Goal: Check status: Check status

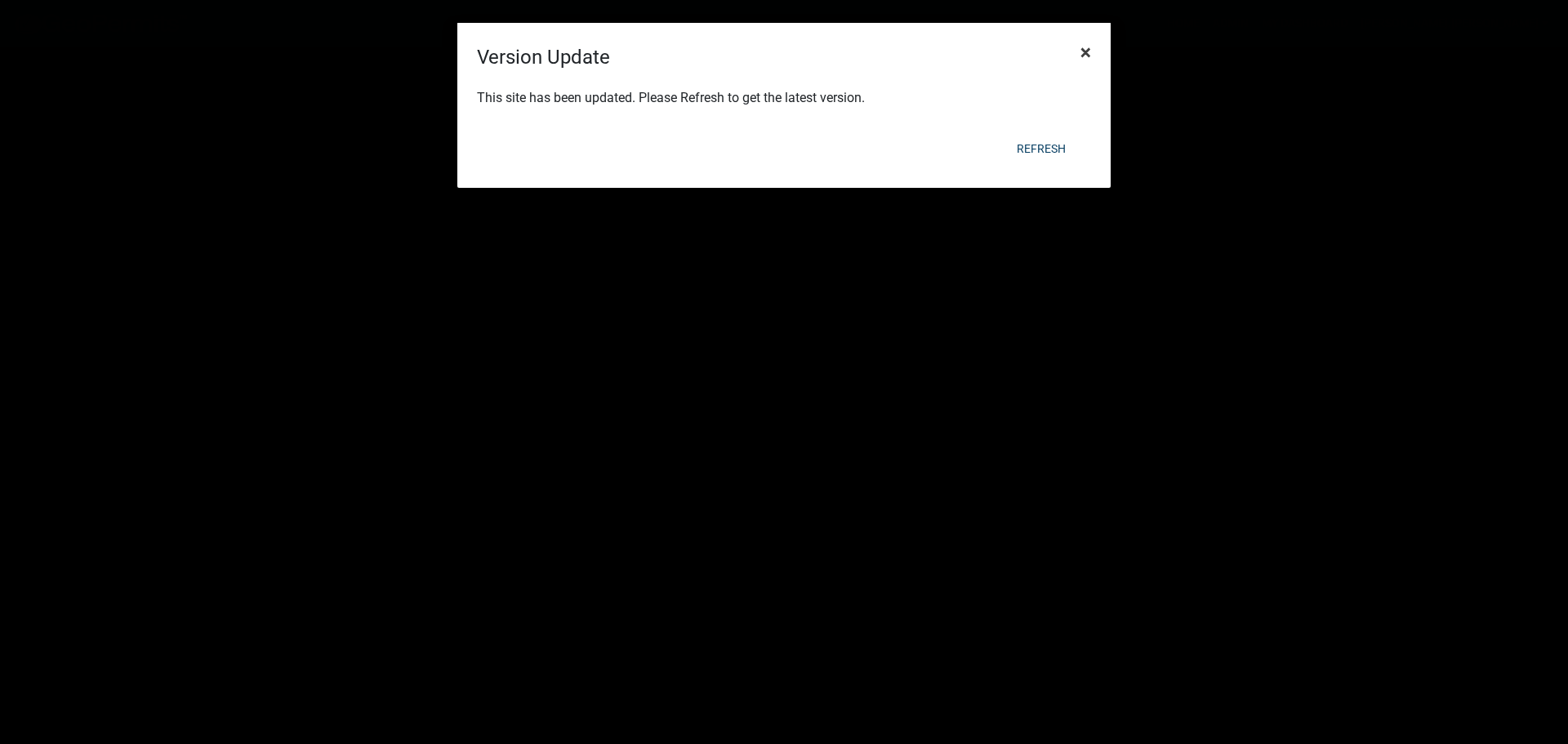
click at [1086, 58] on span "×" at bounding box center [1085, 52] width 10 height 23
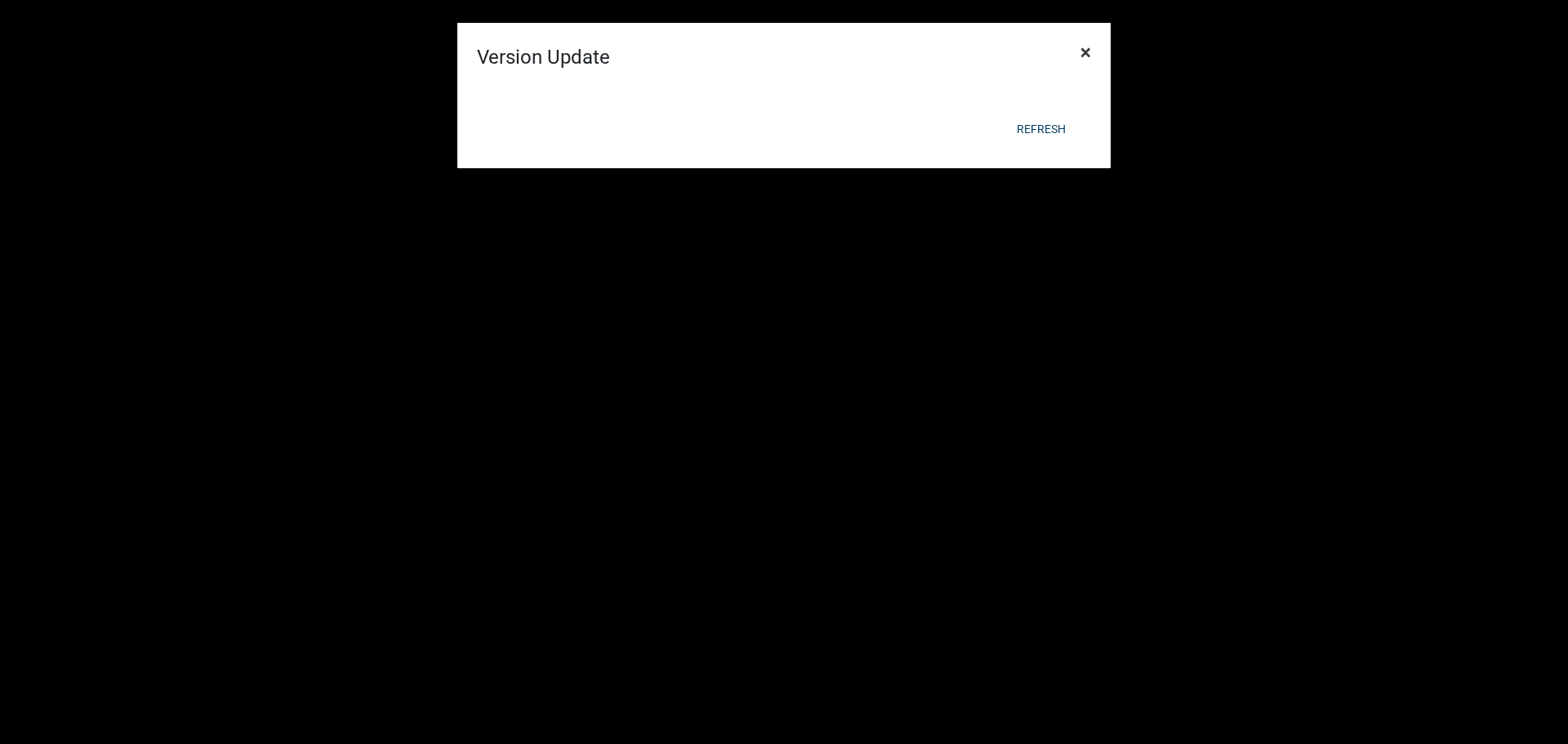
click at [1094, 52] on button "×" at bounding box center [1085, 52] width 37 height 46
click at [1093, 52] on button "×" at bounding box center [1085, 52] width 37 height 46
click at [1066, 132] on button "Refresh" at bounding box center [1040, 129] width 75 height 29
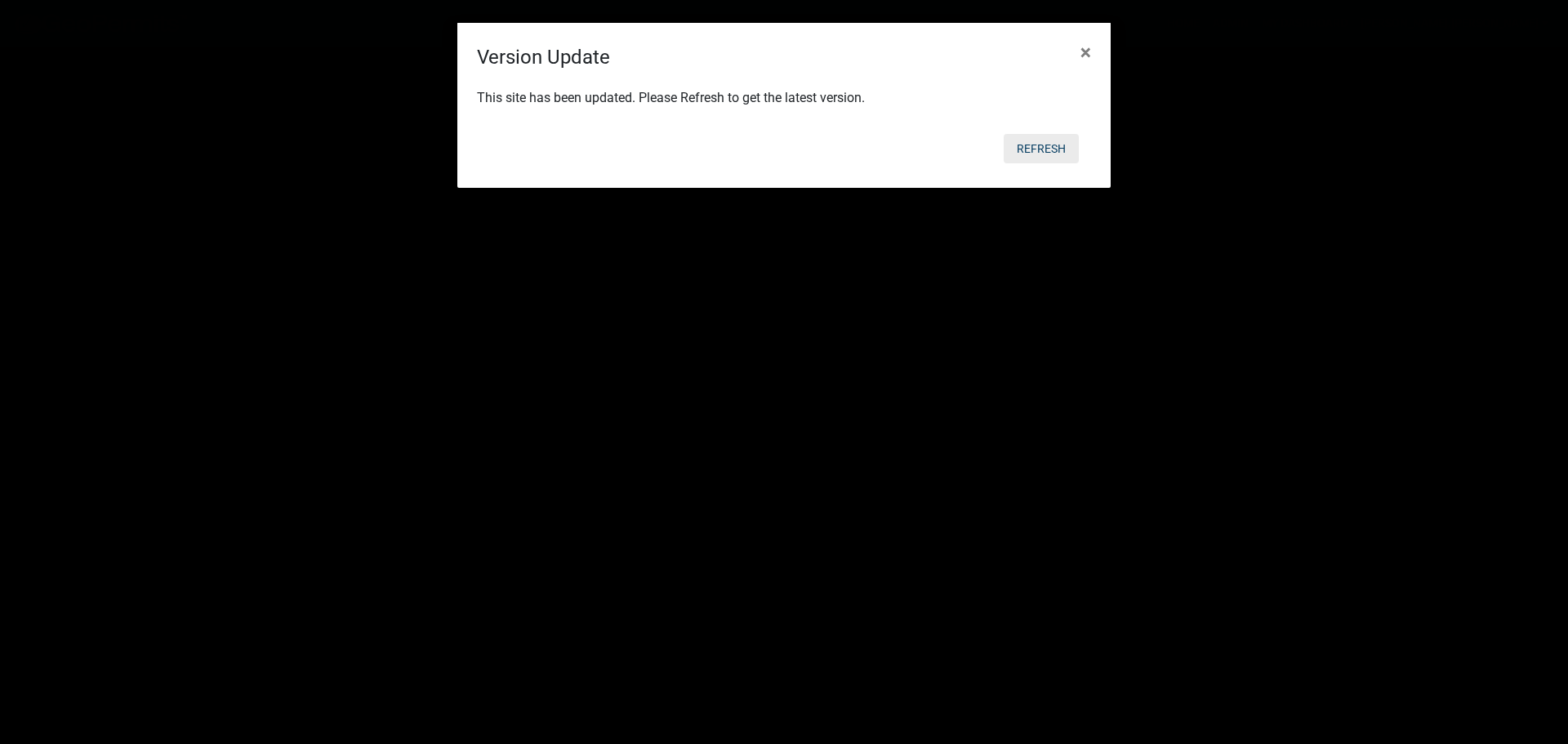
click at [1037, 151] on button "Refresh" at bounding box center [1040, 149] width 75 height 29
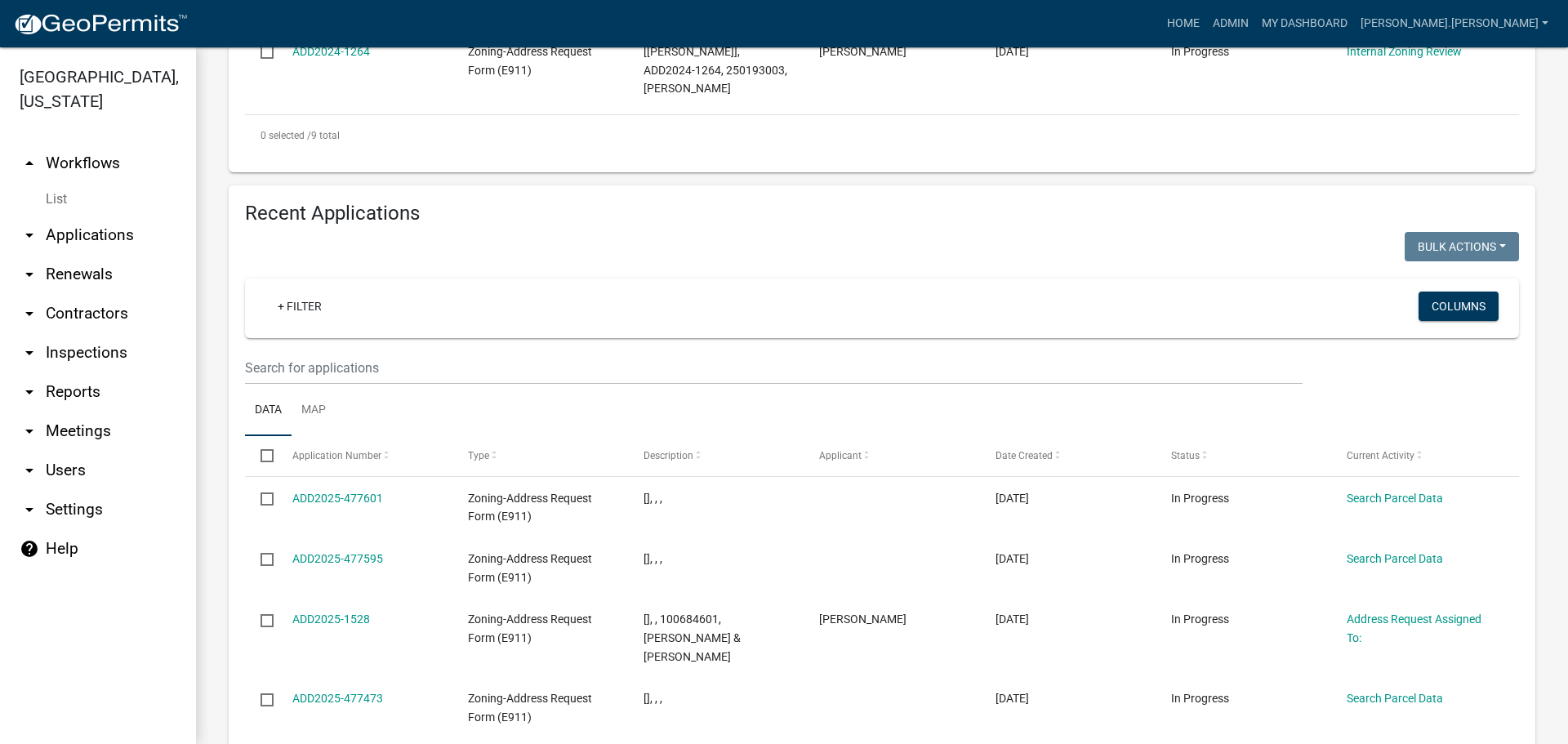
scroll to position [1143, 0]
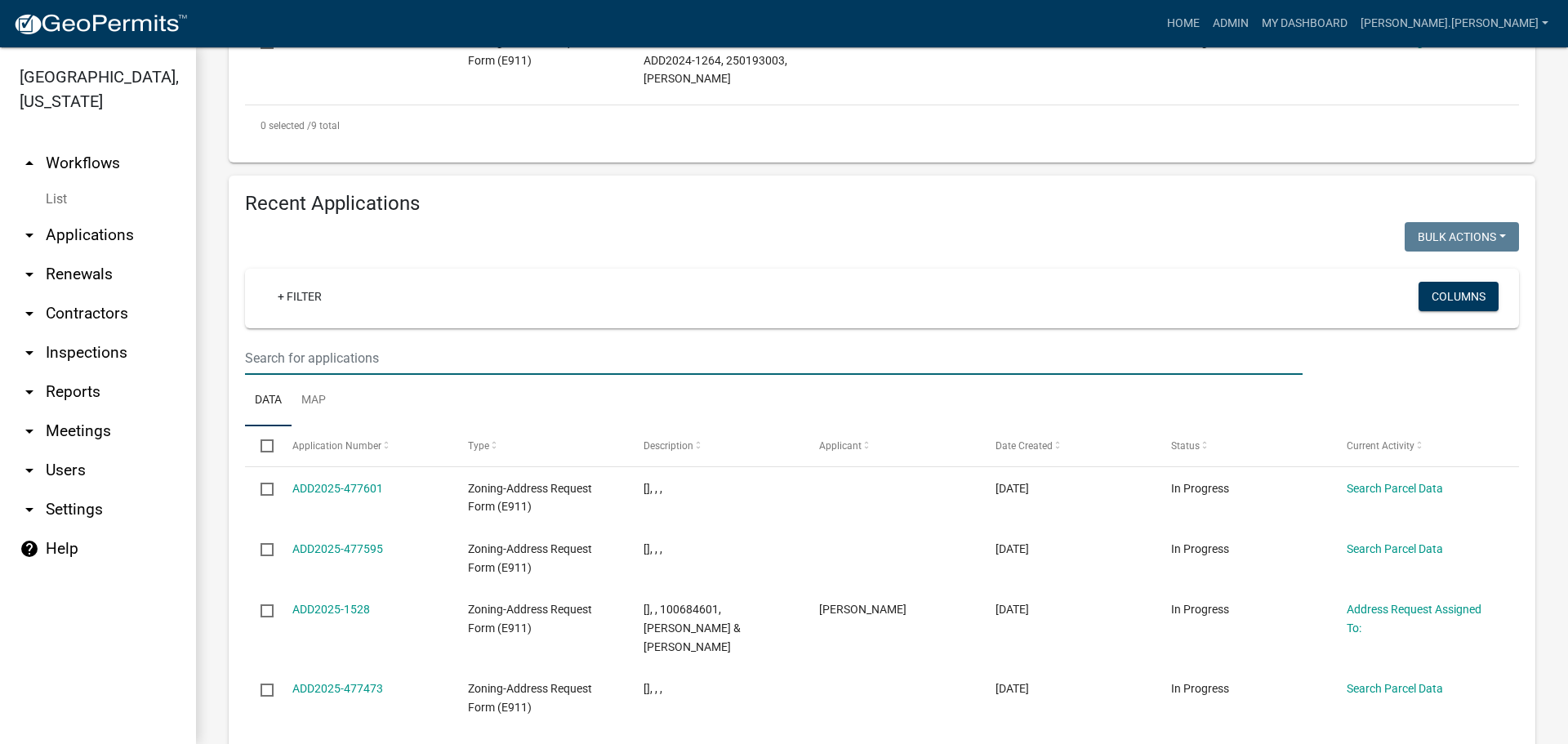
click at [651, 341] on input "text" at bounding box center [773, 357] width 1058 height 34
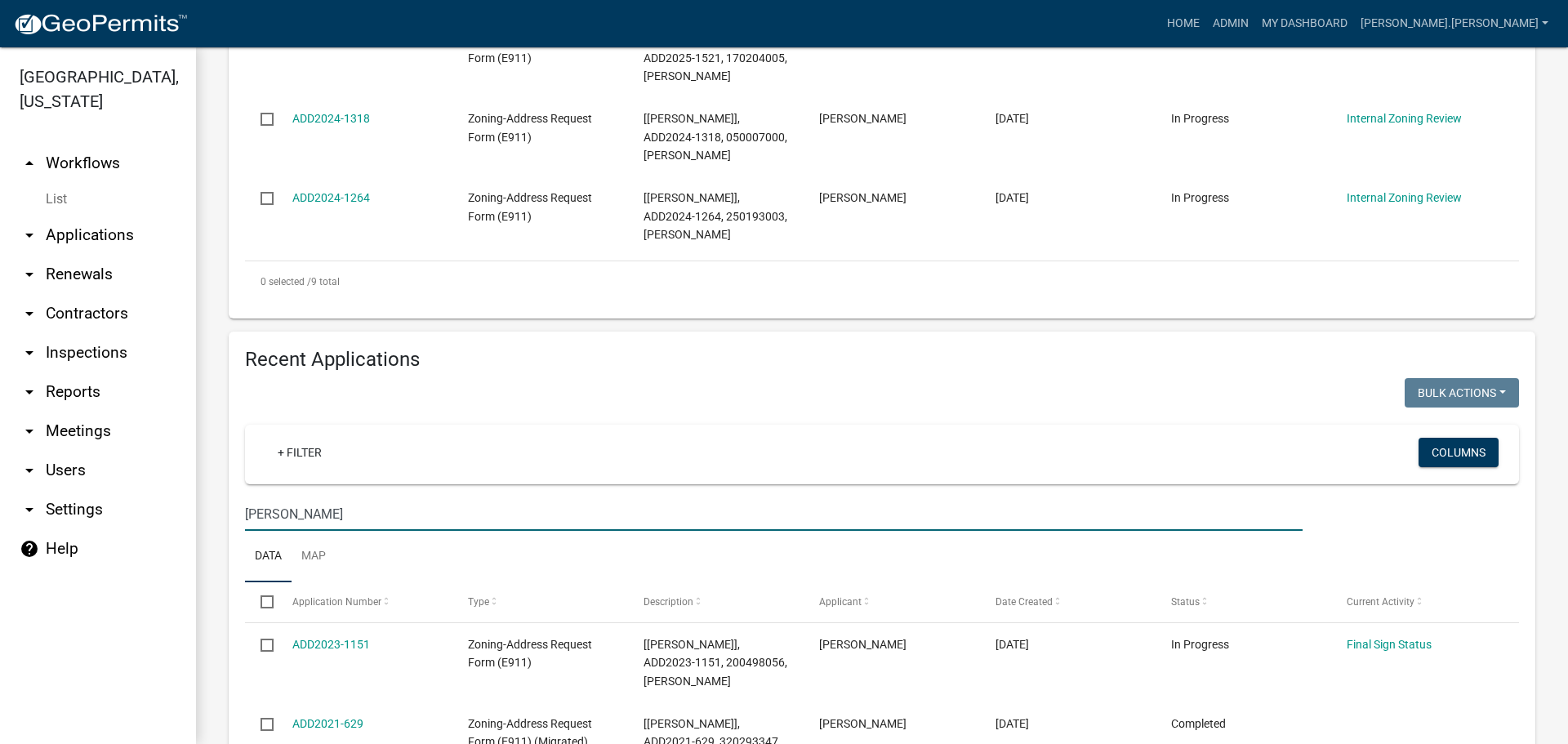
scroll to position [1197, 0]
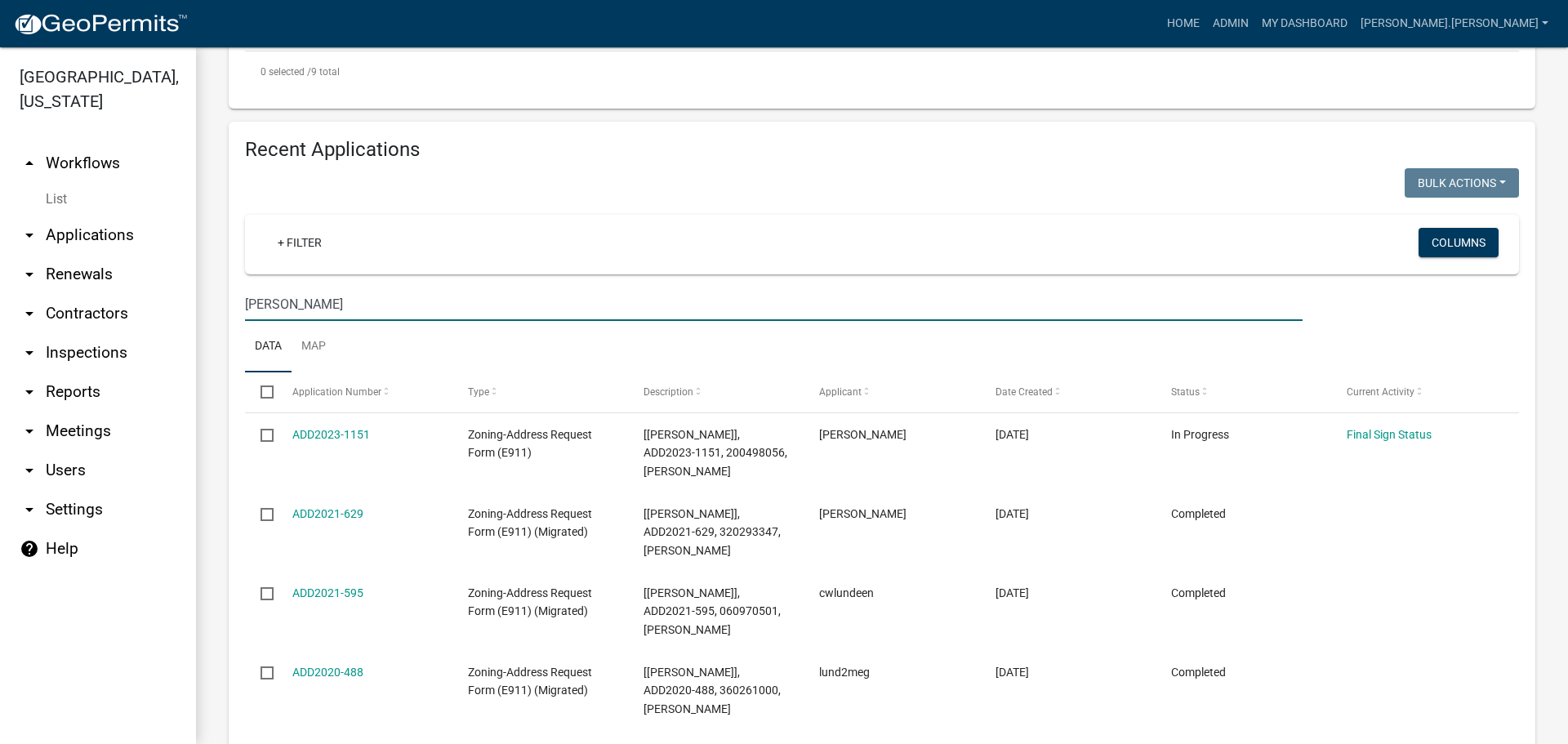
drag, startPoint x: 336, startPoint y: 274, endPoint x: 173, endPoint y: 277, distance: 163.0
click at [173, 277] on div "[GEOGRAPHIC_DATA], [US_STATE] arrow_drop_up Workflows List arrow_drop_down Appl…" at bounding box center [784, 395] width 1568 height 697
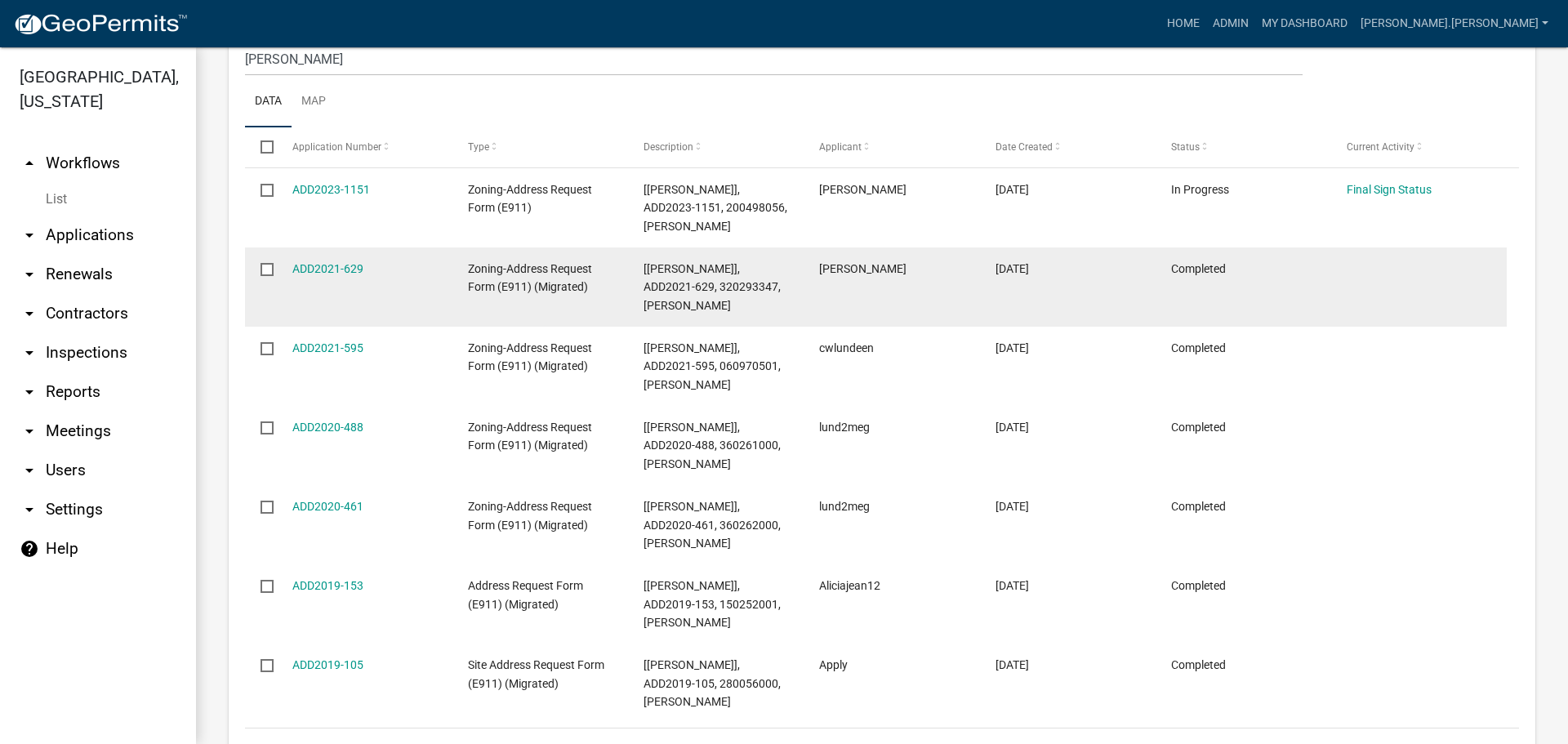
scroll to position [1278, 0]
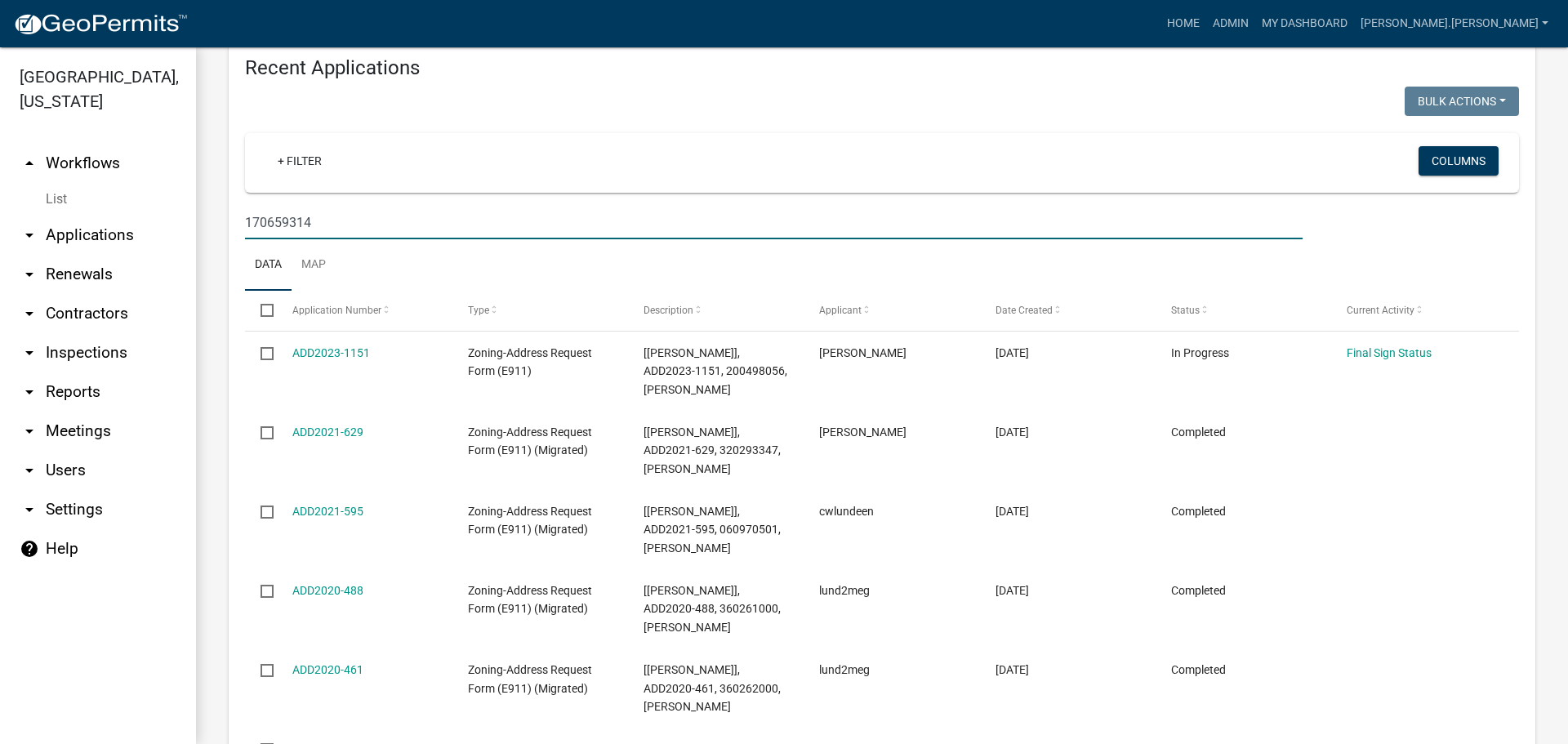
type input "170659314"
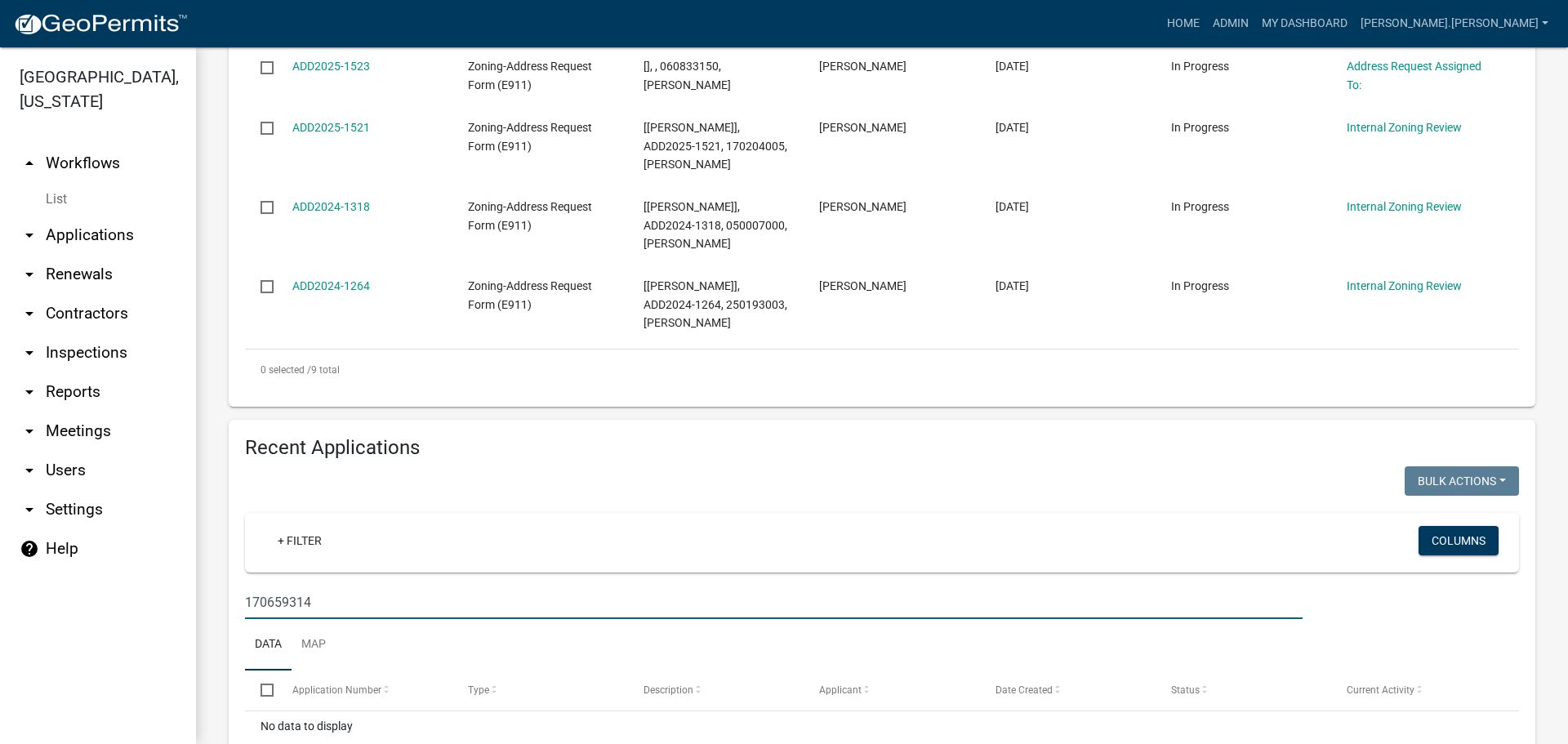
scroll to position [797, 0]
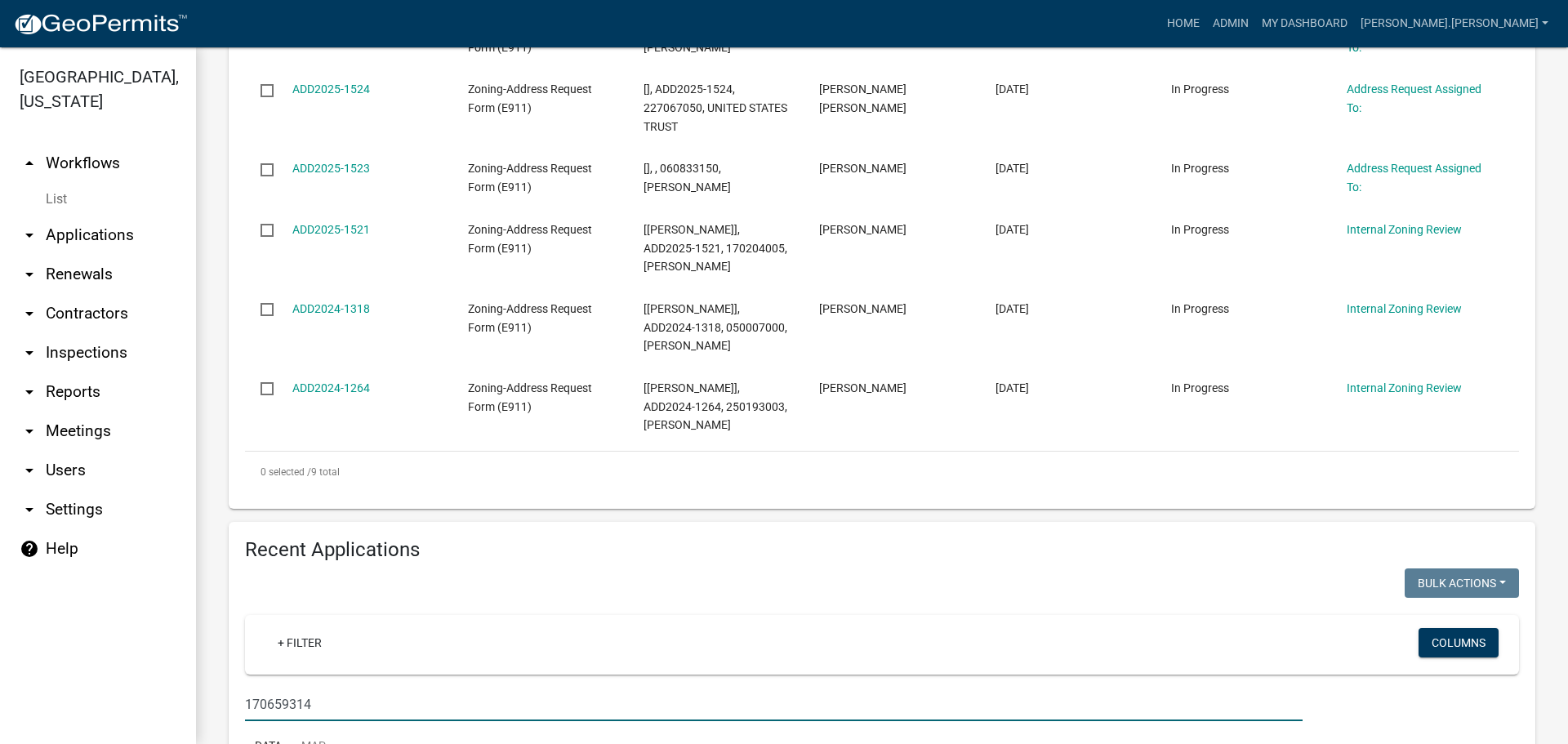
drag, startPoint x: 356, startPoint y: 665, endPoint x: 199, endPoint y: 655, distance: 157.3
click at [204, 660] on div "Zoning-Address Request Form (E911) Form to request a property site address. May…" at bounding box center [882, 98] width 1372 height 1694
